Goal: Book appointment/travel/reservation

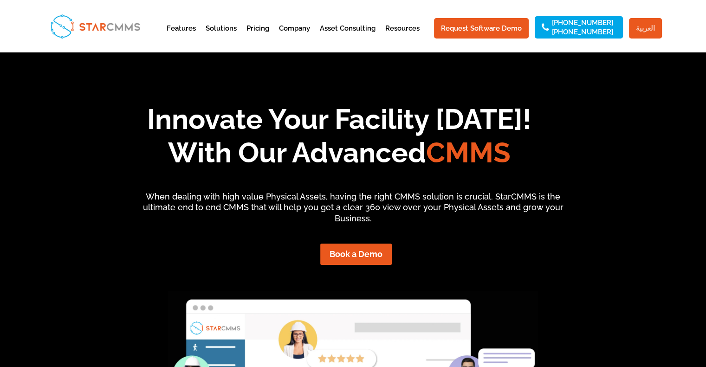
click at [649, 27] on link "العربية" at bounding box center [645, 28] width 33 height 20
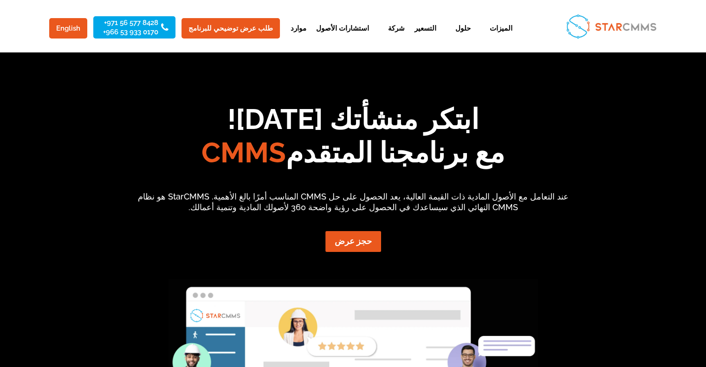
scroll to position [84, 0]
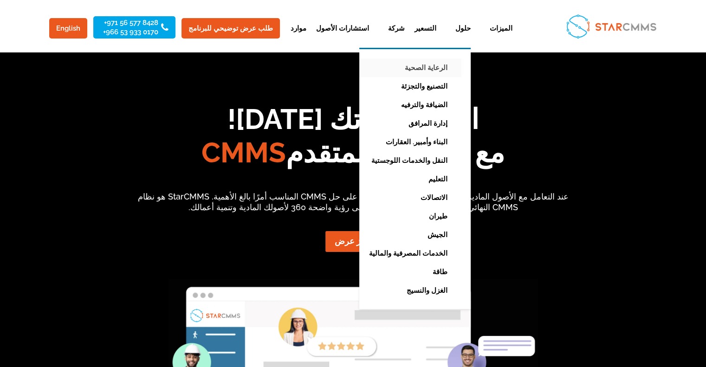
click at [390, 66] on link "الرعاية الصحية" at bounding box center [408, 67] width 107 height 19
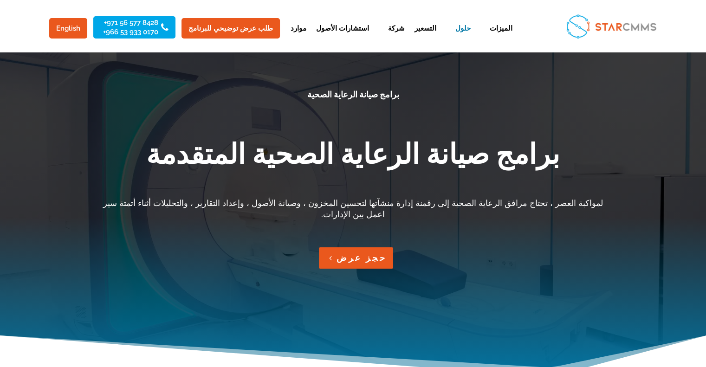
click at [351, 247] on link "حجز عرض" at bounding box center [356, 257] width 75 height 21
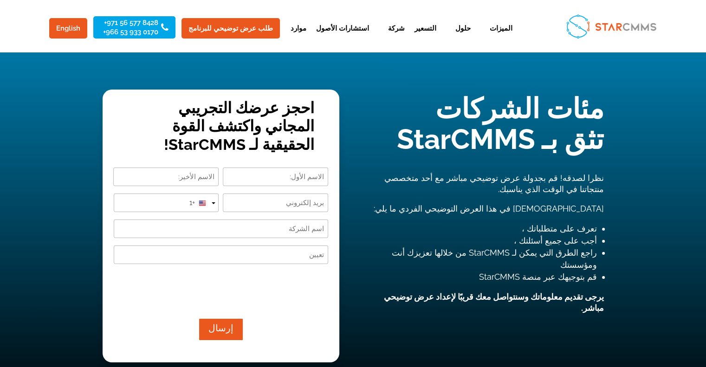
click at [139, 30] on link "0170 933 53 966+" at bounding box center [130, 32] width 55 height 6
